Goal: Information Seeking & Learning: Learn about a topic

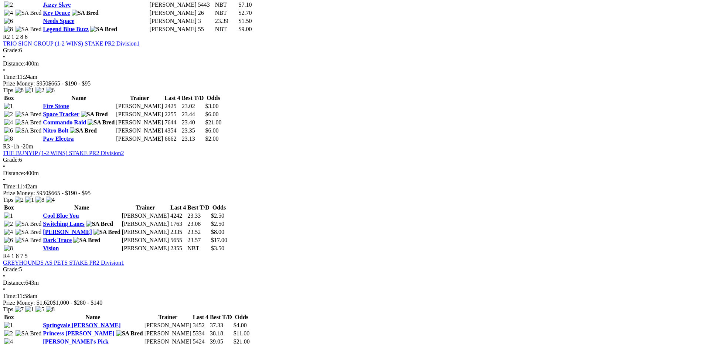
scroll to position [447, 0]
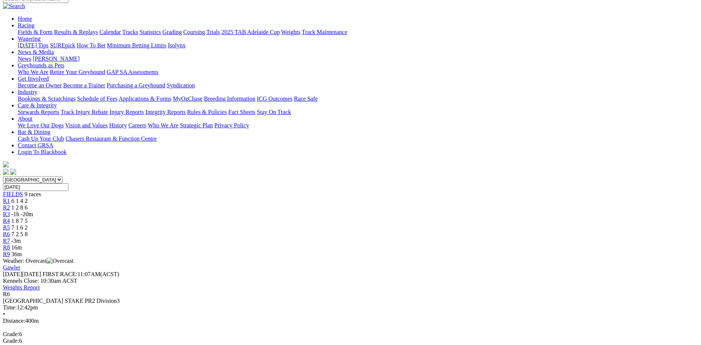
scroll to position [74, 0]
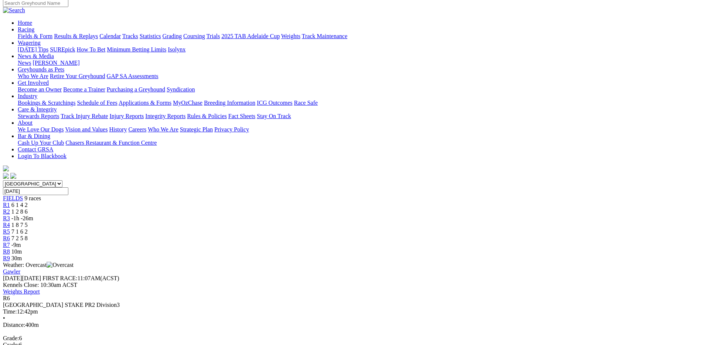
scroll to position [74, 0]
